Goal: Information Seeking & Learning: Find specific page/section

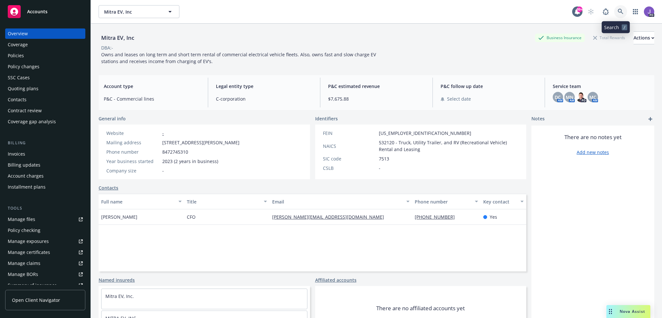
click at [617, 11] on icon at bounding box center [620, 12] width 6 height 6
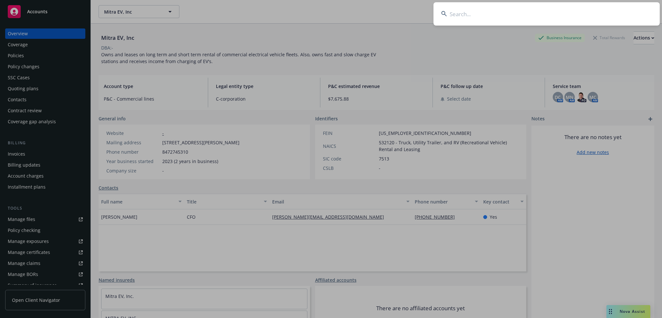
click at [476, 14] on input at bounding box center [546, 13] width 226 height 23
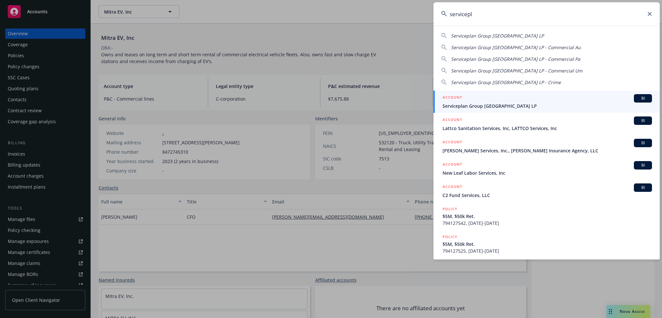
type input "servicepl"
click at [468, 105] on span "Serviceplan Group North America LP" at bounding box center [546, 105] width 209 height 7
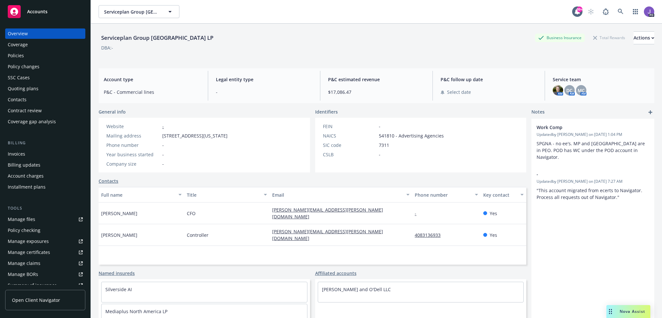
click at [16, 60] on div "Policies" at bounding box center [16, 55] width 16 height 10
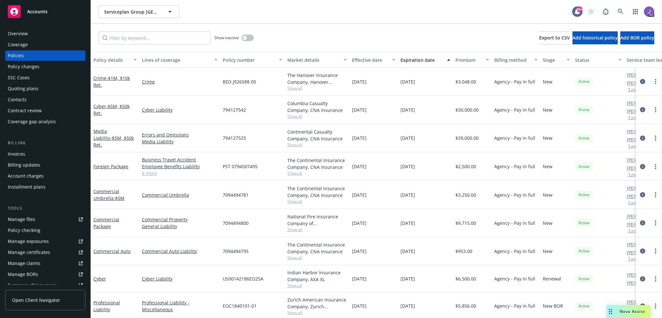
click at [296, 116] on span "Show all" at bounding box center [316, 115] width 59 height 5
click at [207, 109] on link "Cyber Liability" at bounding box center [180, 109] width 76 height 7
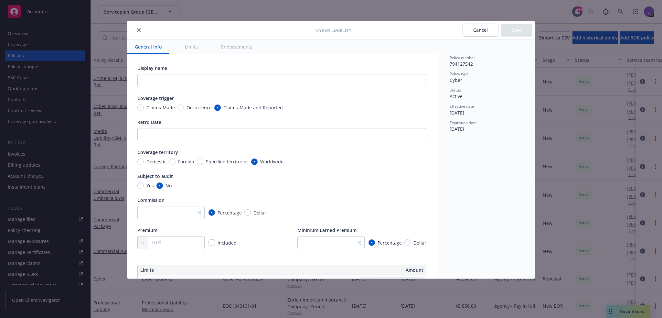
click at [141, 31] on button "close" at bounding box center [139, 30] width 8 height 8
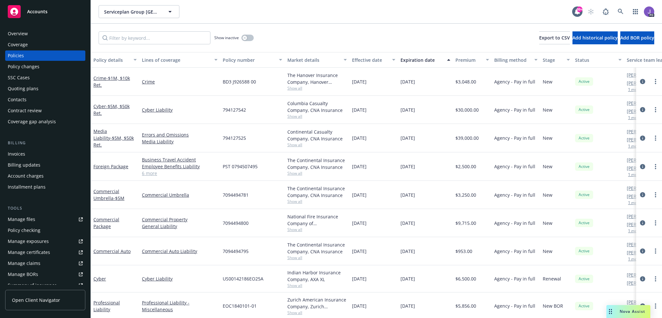
click at [294, 285] on span "Show all" at bounding box center [316, 284] width 59 height 5
click at [207, 275] on link "Cyber Liability" at bounding box center [180, 278] width 76 height 7
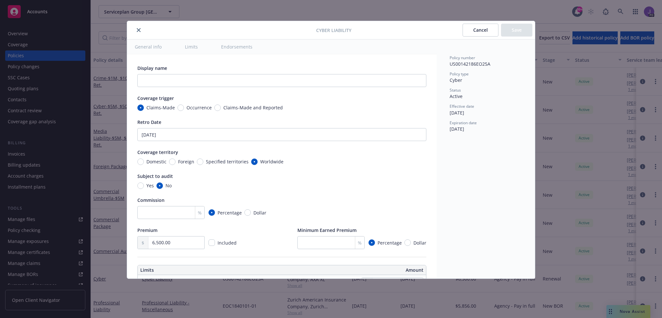
type textarea "x"
click at [137, 30] on icon "close" at bounding box center [139, 30] width 4 height 4
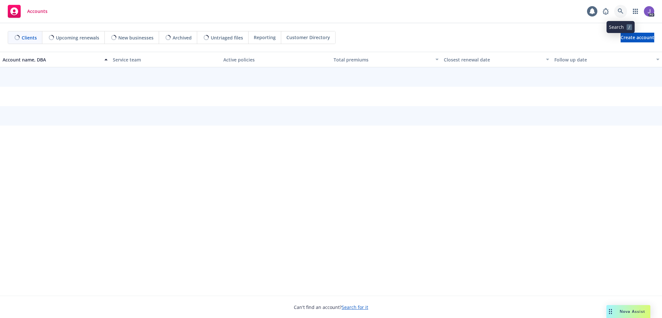
click at [622, 10] on icon at bounding box center [620, 11] width 6 height 6
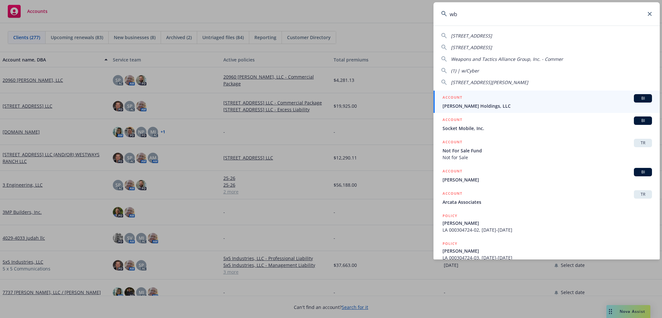
type input "w"
type input "starr"
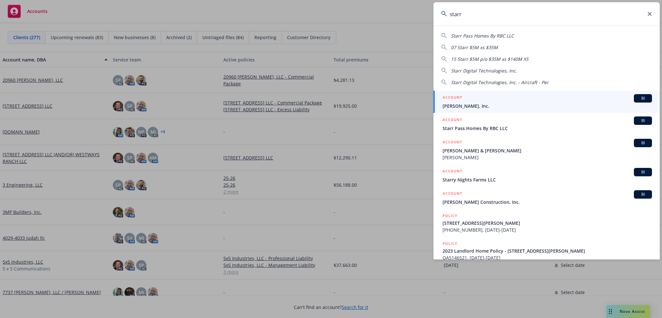
click at [474, 102] on span "WB Starr, Inc." at bounding box center [546, 105] width 209 height 7
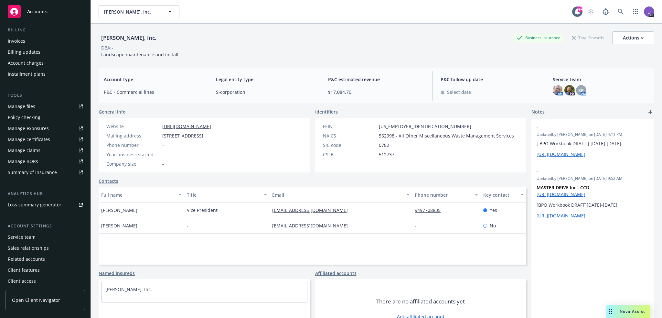
scroll to position [114, 0]
click at [25, 239] on div "Service team" at bounding box center [22, 235] width 28 height 10
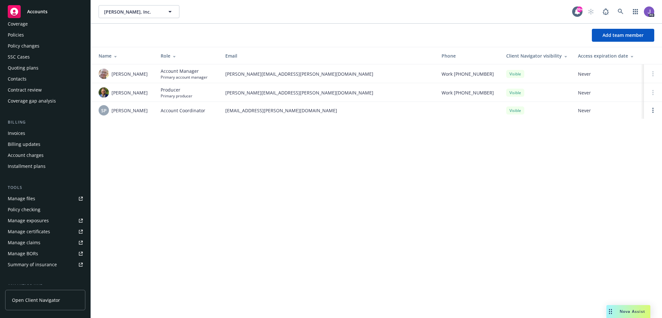
scroll to position [17, 0]
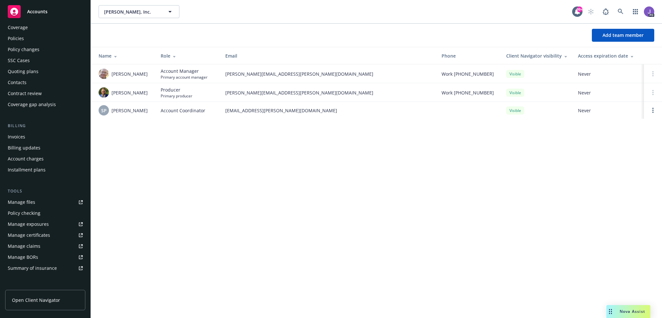
click at [19, 39] on div "Policies" at bounding box center [16, 38] width 16 height 10
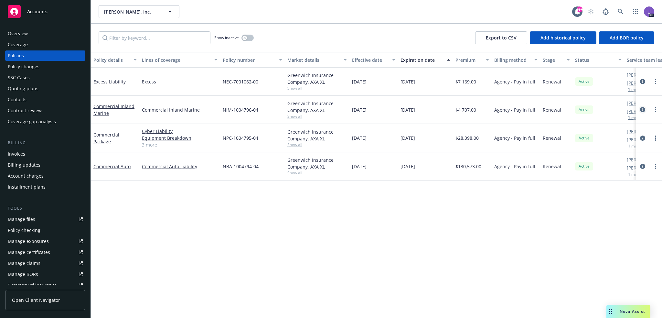
click at [642, 109] on icon "circleInformation" at bounding box center [642, 109] width 5 height 5
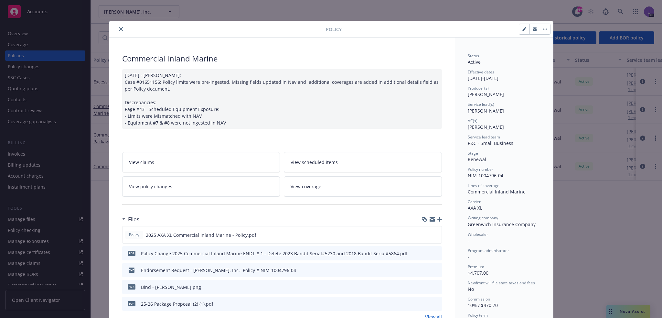
click at [119, 30] on icon "close" at bounding box center [121, 29] width 4 height 4
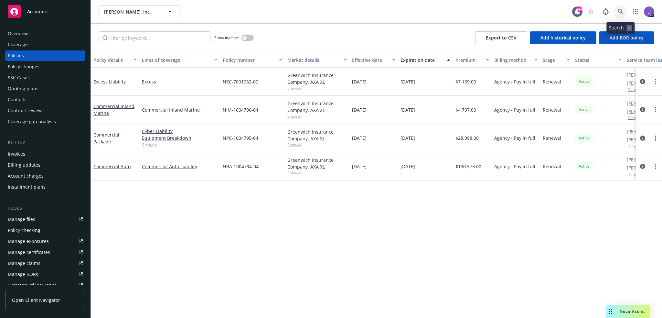
click at [621, 6] on link at bounding box center [620, 11] width 13 height 13
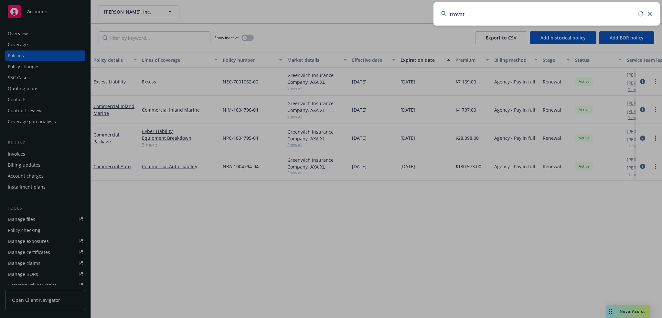
type input "trovata"
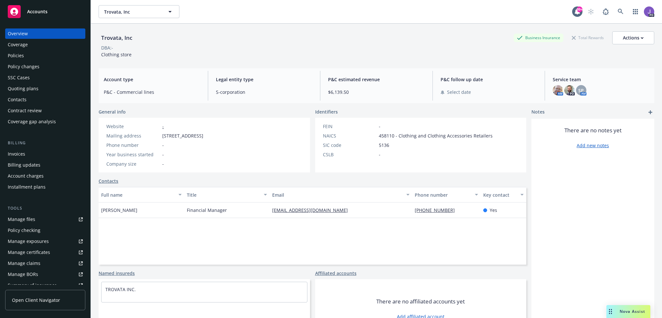
click at [114, 38] on div "Trovata, Inc" at bounding box center [117, 38] width 36 height 8
copy div "Trovata"
click at [43, 219] on link "Manage files" at bounding box center [45, 219] width 80 height 10
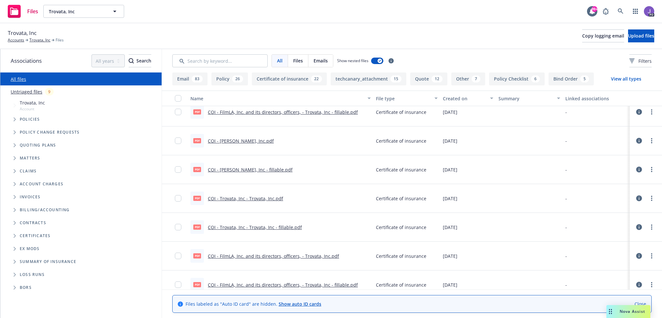
scroll to position [678, 0]
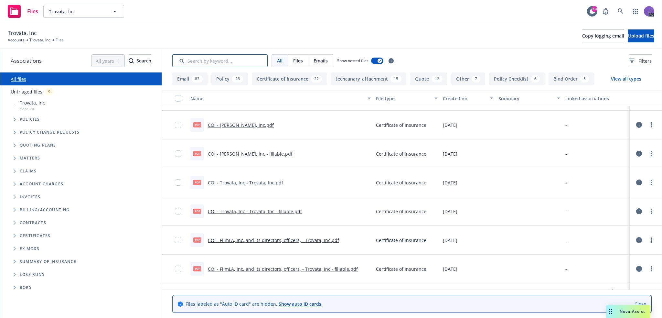
click at [212, 62] on input "Search by keyword..." at bounding box center [219, 60] width 95 height 13
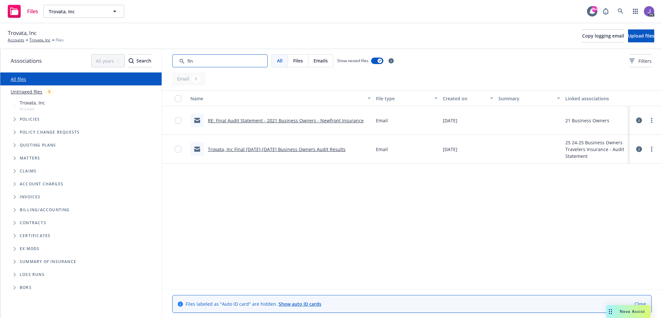
type input "fin"
click at [617, 10] on icon at bounding box center [620, 11] width 6 height 6
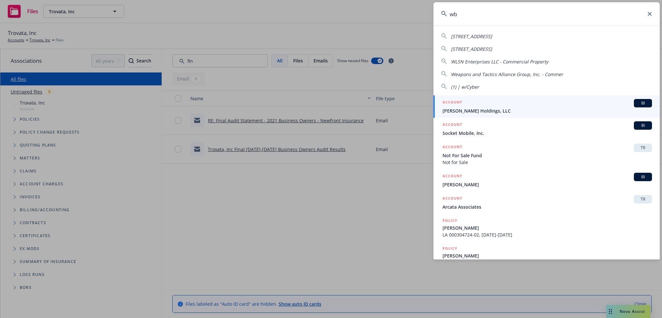
type input "w"
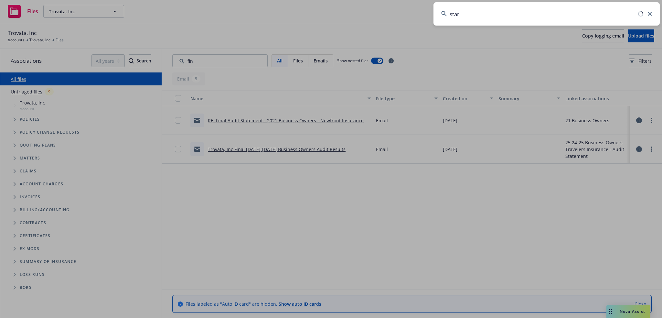
type input "starr"
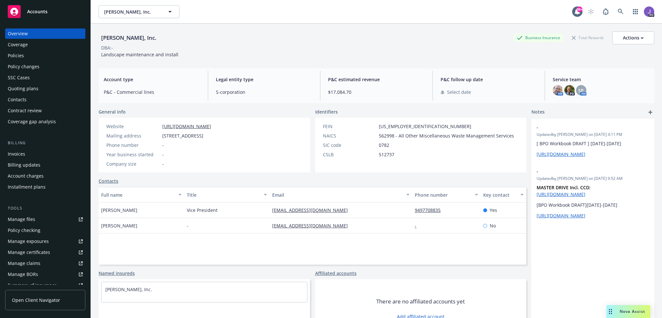
click at [35, 53] on div "Policies" at bounding box center [45, 55] width 75 height 10
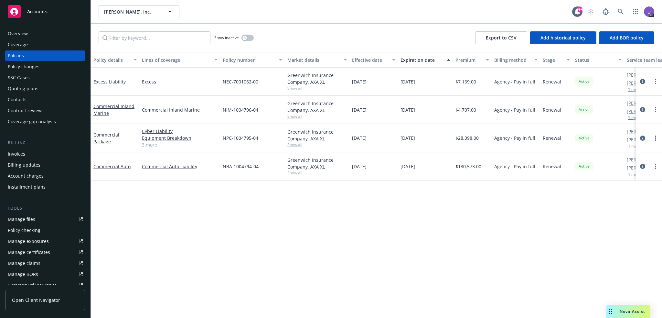
click at [152, 147] on link "3 more" at bounding box center [180, 144] width 76 height 7
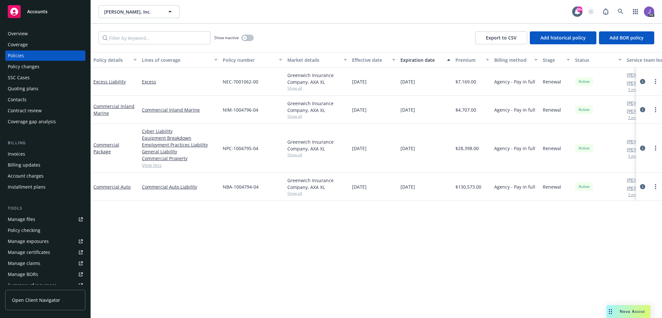
click at [641, 145] on link "circleInformation" at bounding box center [642, 148] width 8 height 8
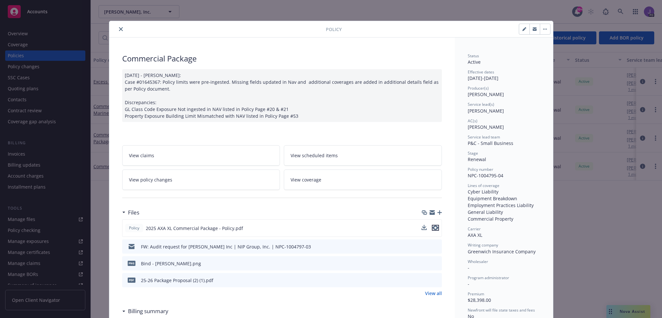
click at [434, 226] on icon "preview file" at bounding box center [435, 227] width 6 height 5
